Goal: Book appointment/travel/reservation

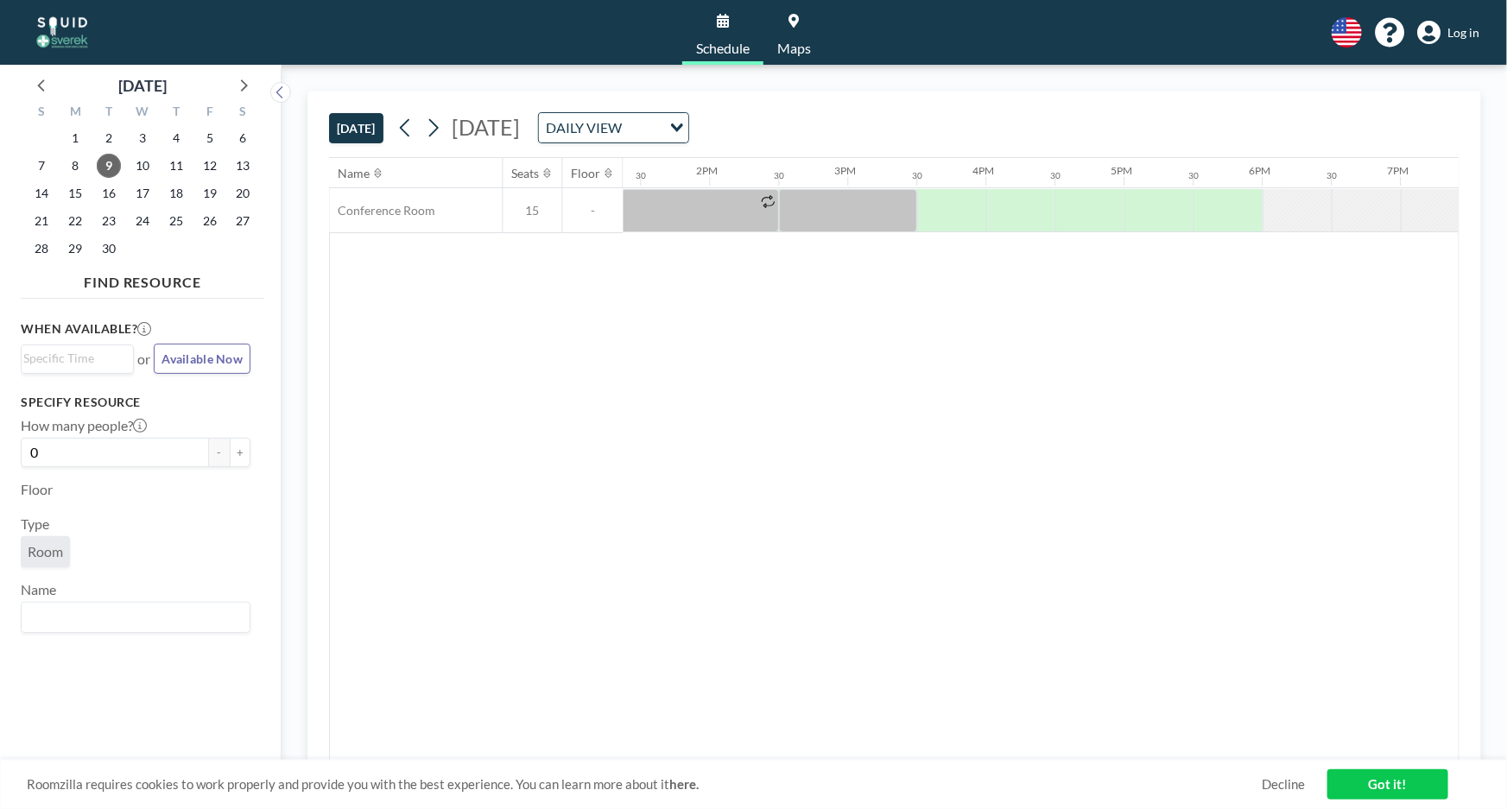
scroll to position [0, 1849]
click at [952, 201] on div at bounding box center [951, 210] width 69 height 43
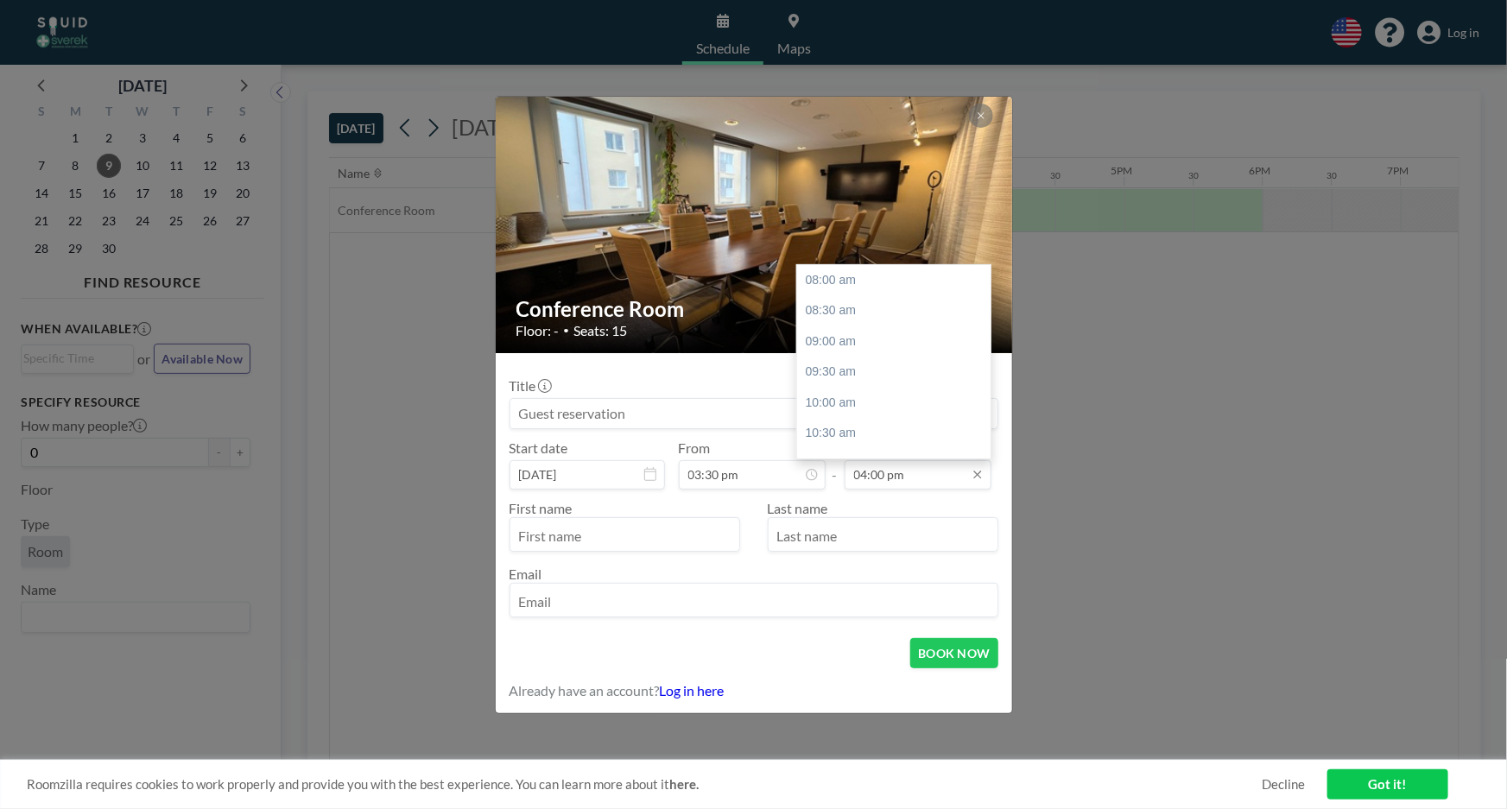
scroll to position [452, 0]
click at [880, 479] on input "04:00 pm" at bounding box center [918, 474] width 147 height 29
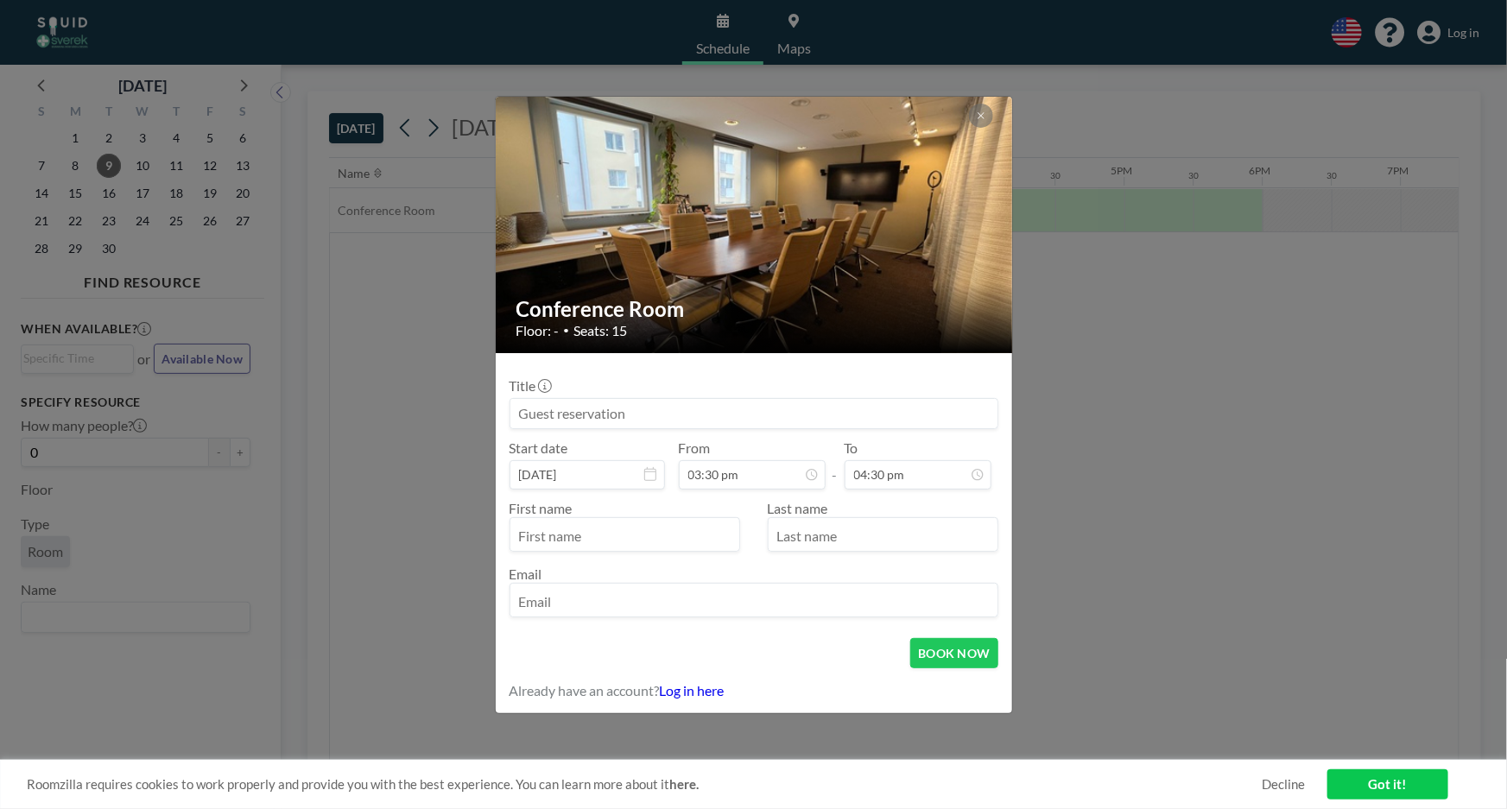
type input "04:30 pm"
click at [650, 517] on div at bounding box center [625, 534] width 231 height 35
click at [653, 535] on input "text" at bounding box center [625, 536] width 229 height 29
type input "Nathalie"
type input "Nilsson"
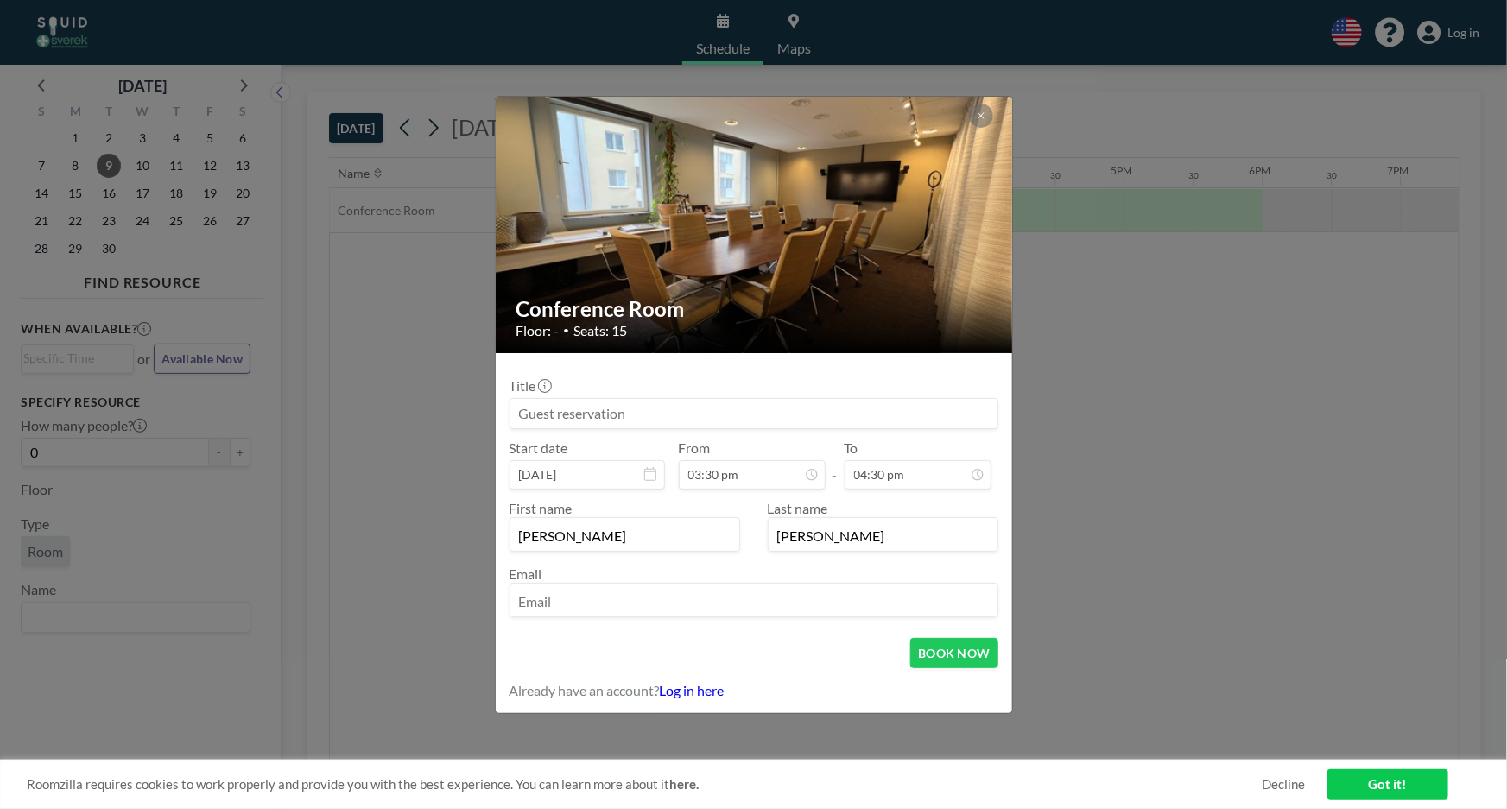
click at [612, 612] on input "email" at bounding box center [754, 601] width 487 height 29
type input "n"
type input "nathalie.nilsson@sverek.se"
click at [837, 414] on input at bounding box center [754, 413] width 487 height 29
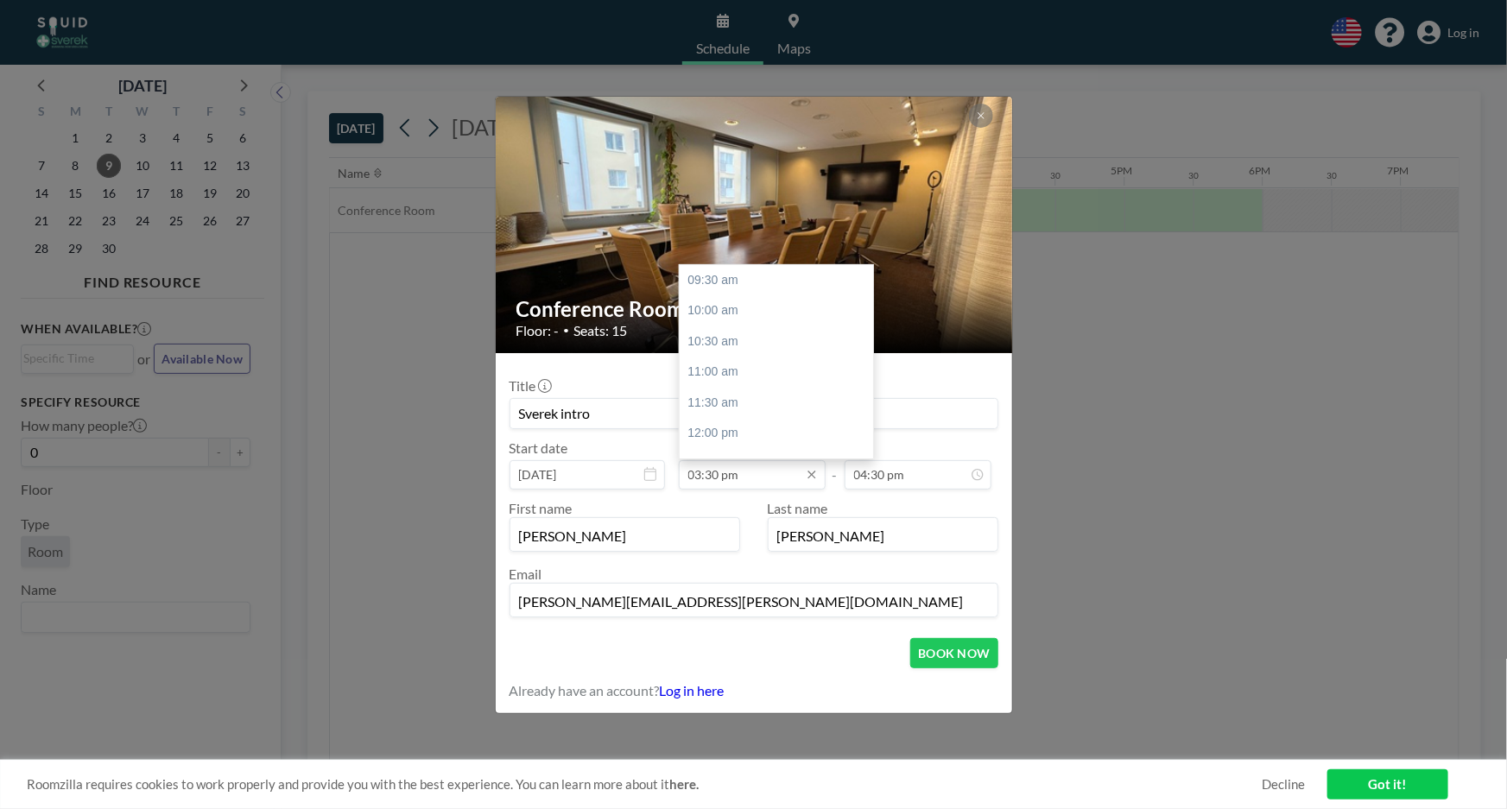
scroll to position [360, 0]
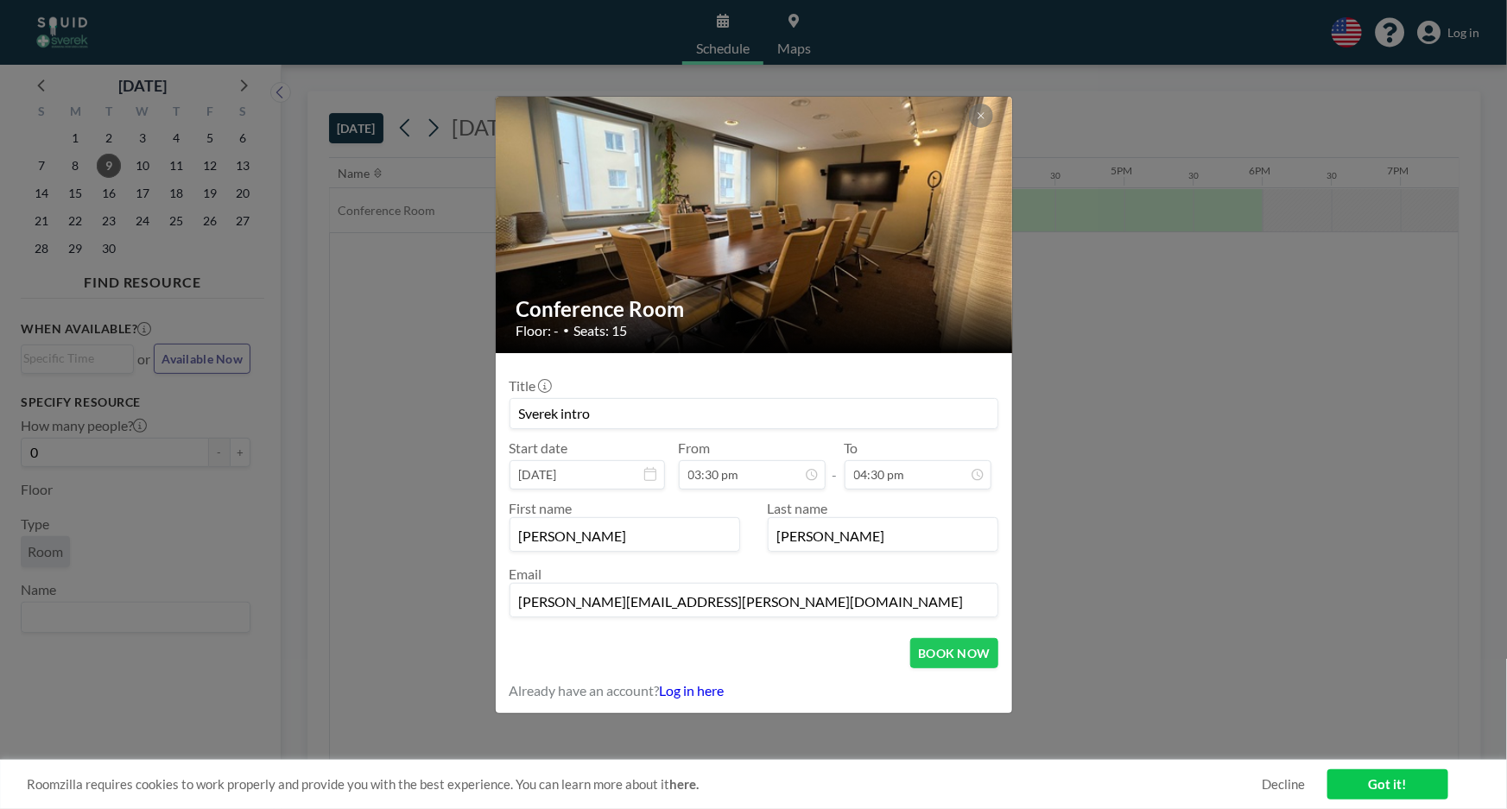
type input "Sverek intro"
click at [716, 686] on link "Log in here" at bounding box center [692, 690] width 65 height 16
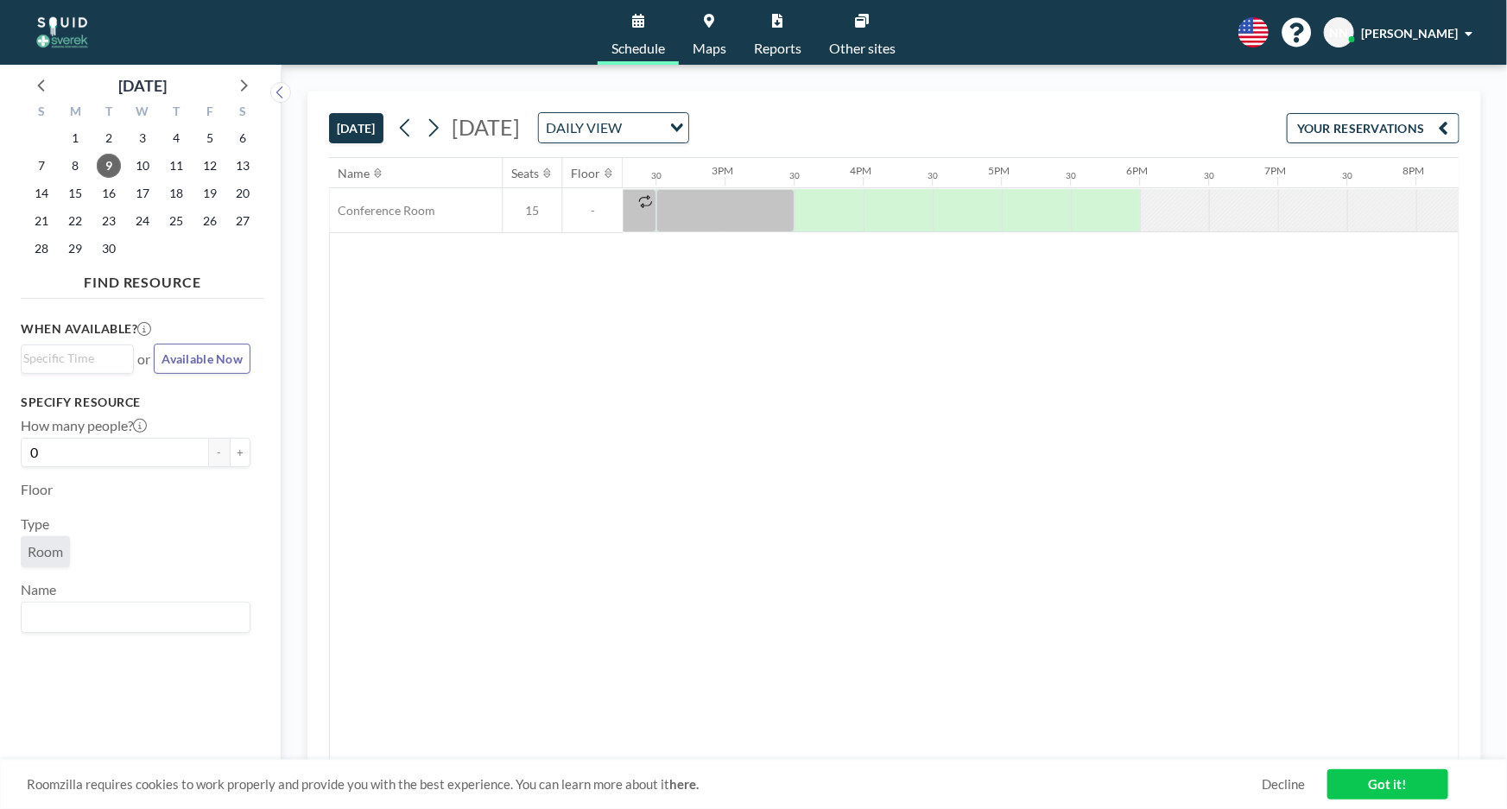
scroll to position [0, 1961]
click at [821, 189] on div at bounding box center [839, 210] width 69 height 43
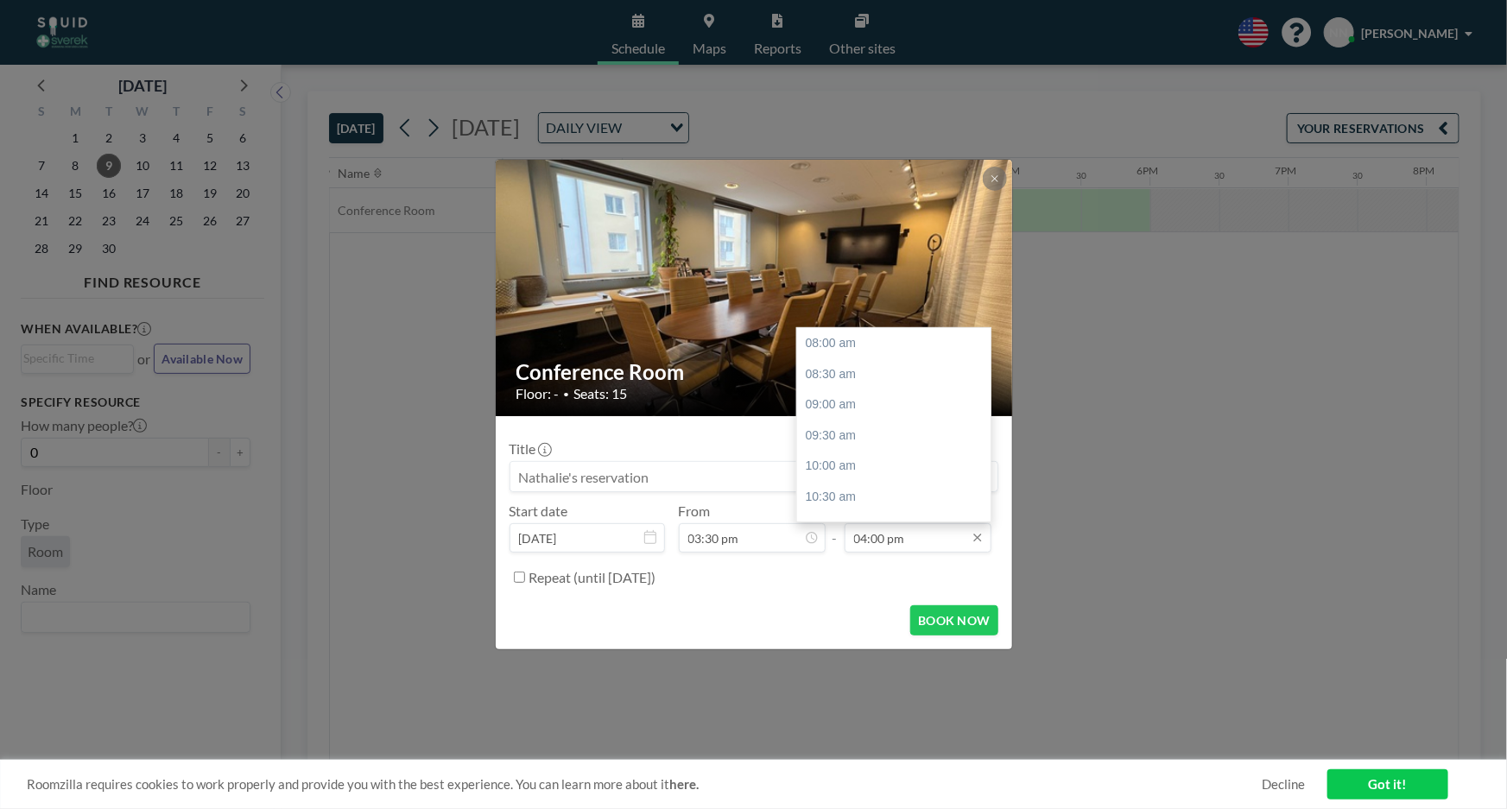
scroll to position [452, 0]
click at [881, 539] on input "04:00 pm" at bounding box center [918, 538] width 147 height 29
click at [841, 403] on div "04:30 pm" at bounding box center [897, 414] width 201 height 31
type input "04:30 pm"
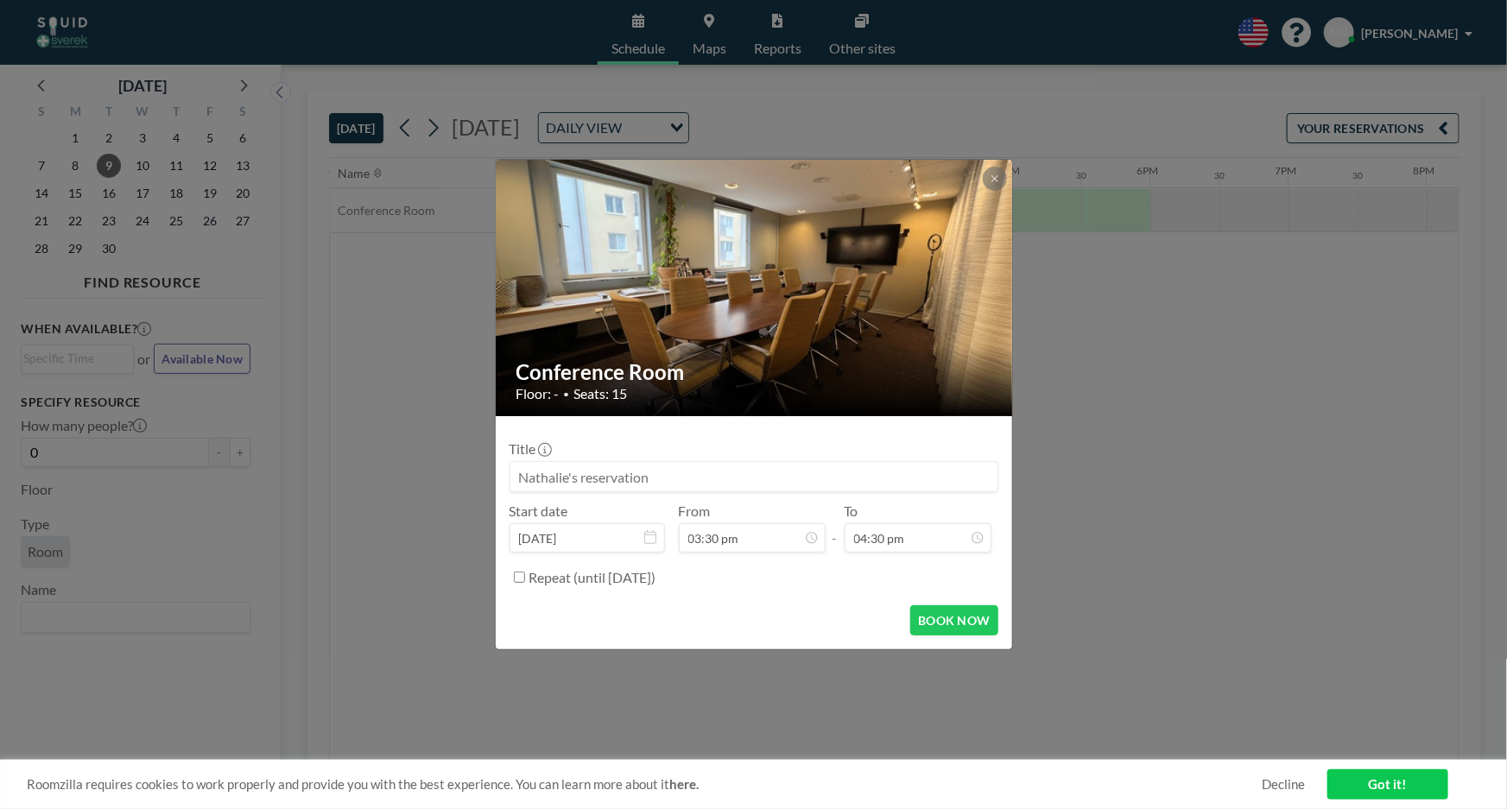
click at [678, 481] on input at bounding box center [754, 476] width 487 height 29
type input "Sverek Intro"
click at [947, 619] on button "BOOK NOW" at bounding box center [954, 621] width 87 height 30
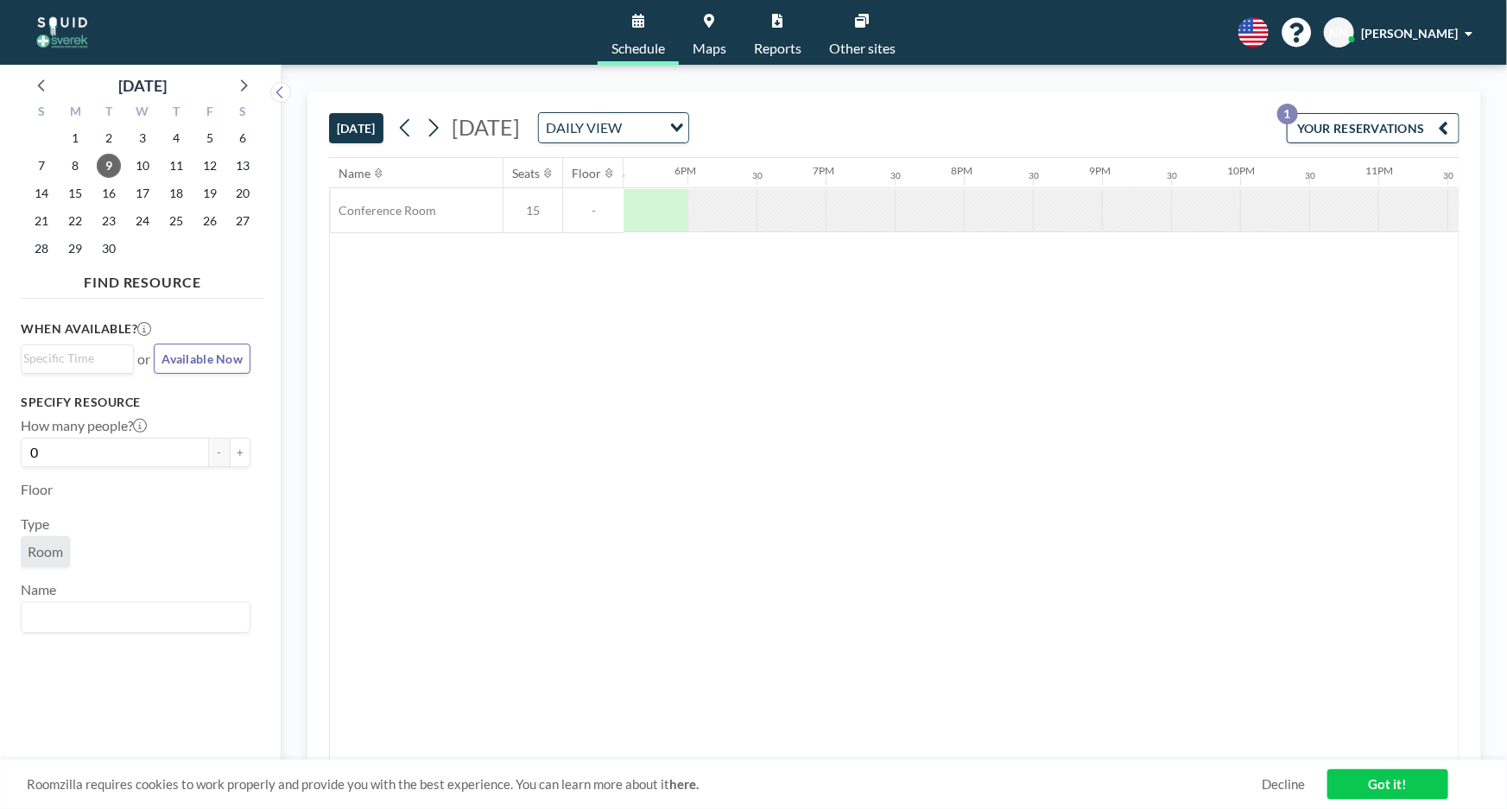
scroll to position [0, 2482]
click at [1359, 123] on button "YOUR RESERVATIONS 1" at bounding box center [1373, 128] width 173 height 30
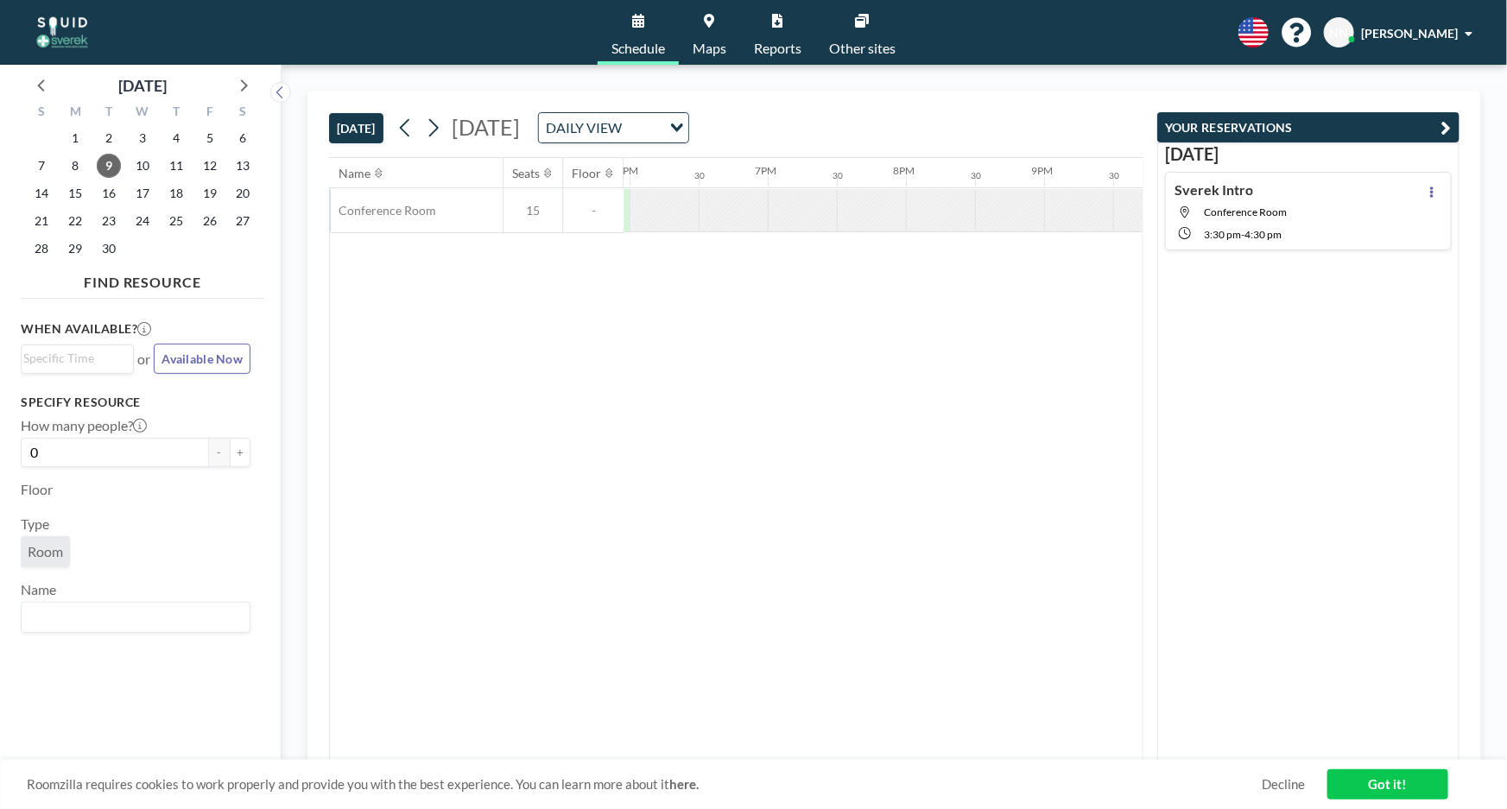
click at [1276, 234] on span "4:30 PM" at bounding box center [1263, 234] width 37 height 13
click at [1422, 188] on button at bounding box center [1432, 191] width 21 height 21
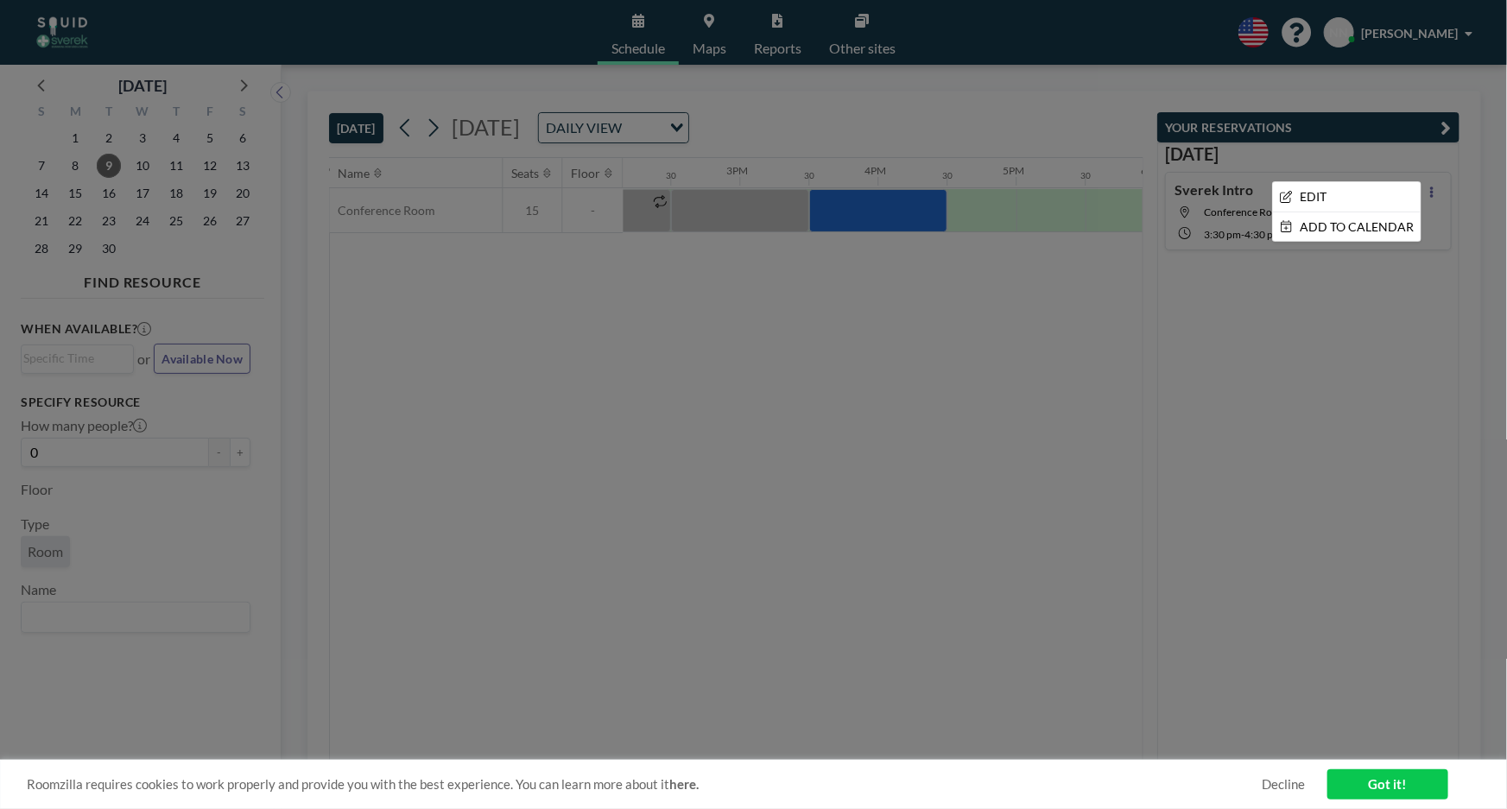
scroll to position [0, 2073]
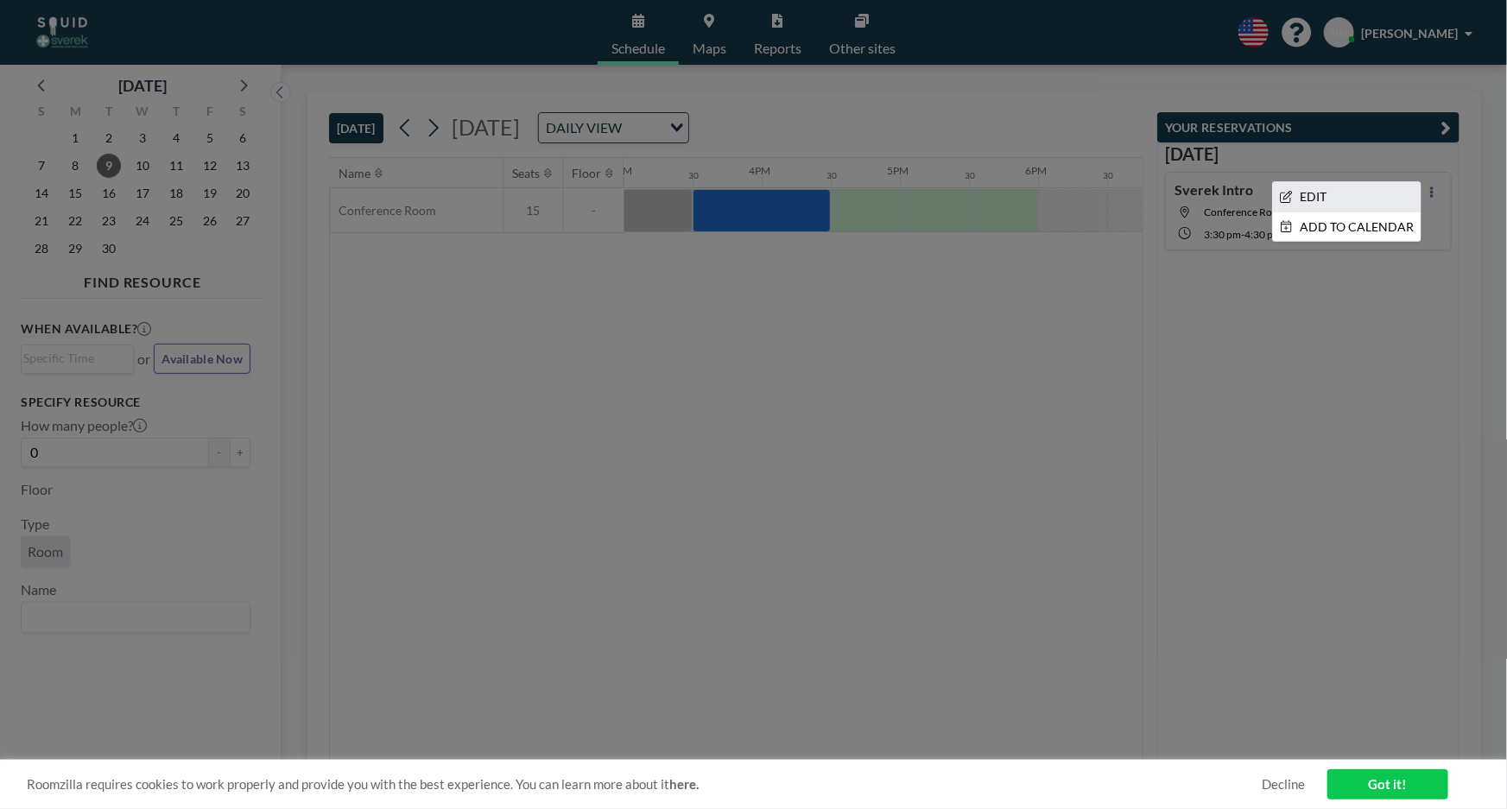
click at [1324, 201] on li "EDIT" at bounding box center [1347, 196] width 148 height 29
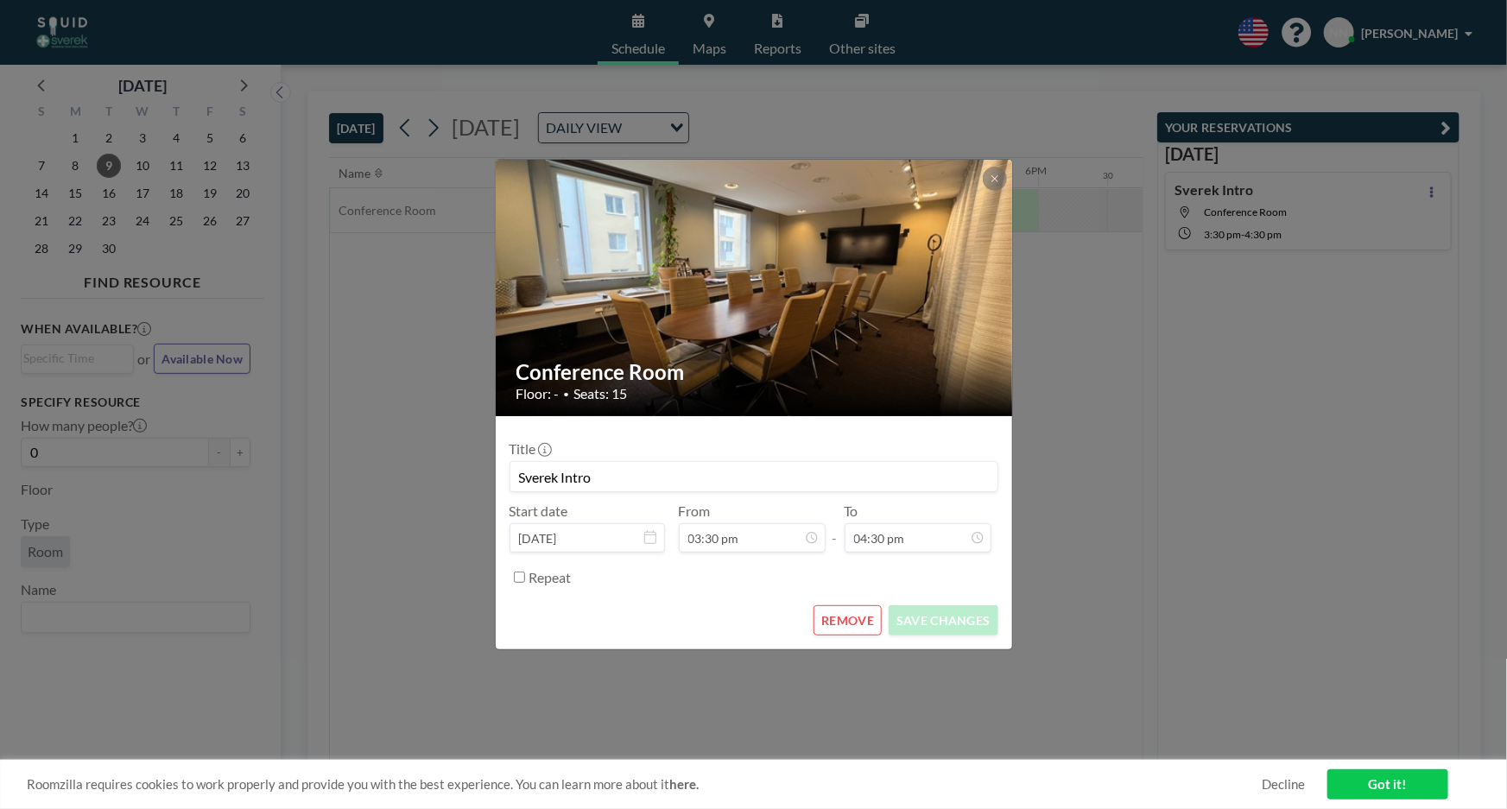
click at [866, 620] on button "REMOVE" at bounding box center [848, 621] width 68 height 30
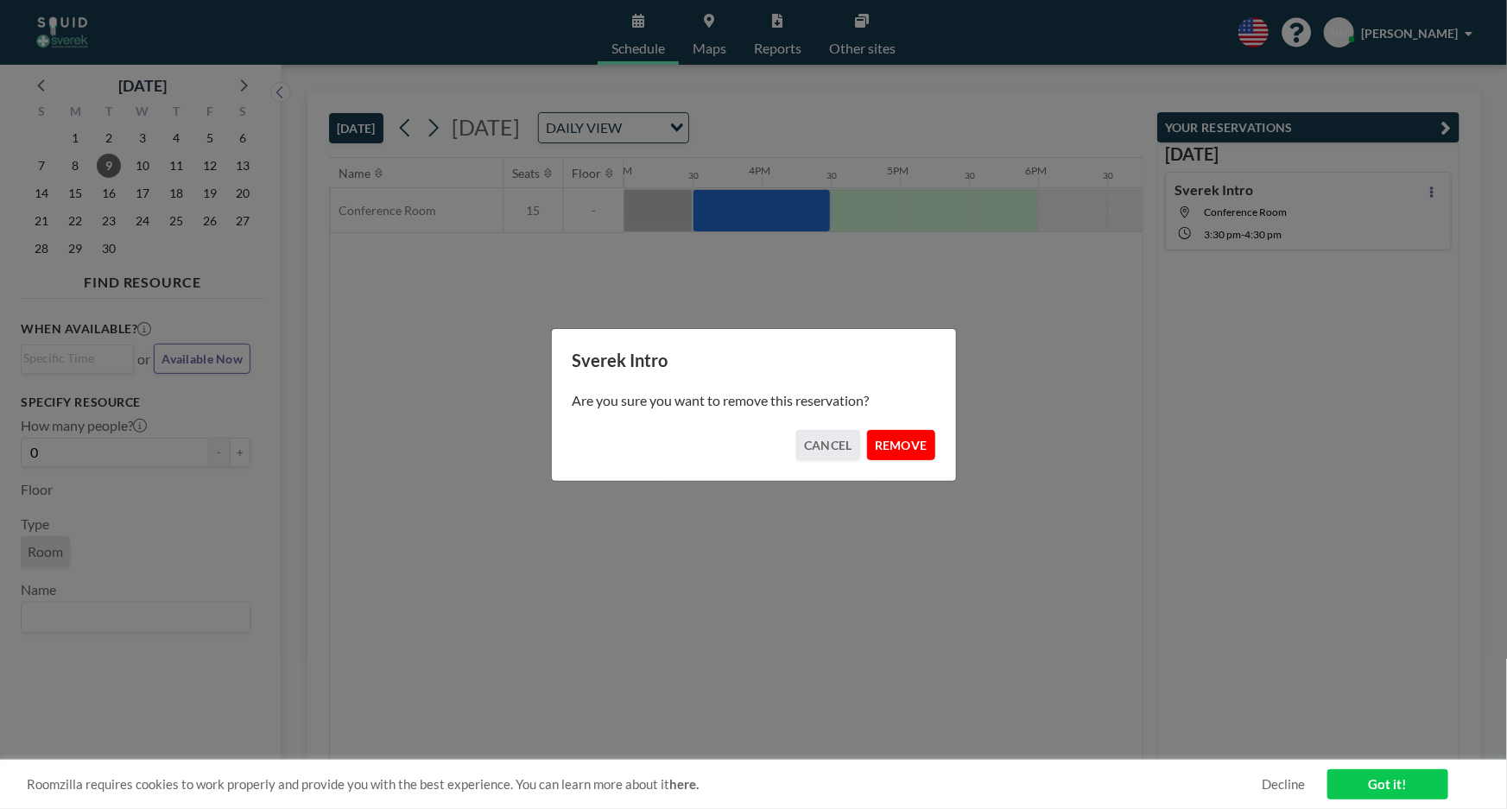
click at [907, 440] on button "REMOVE" at bounding box center [901, 445] width 68 height 30
